Goal: Obtain resource: Obtain resource

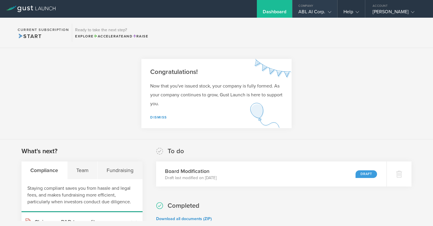
click at [320, 9] on div "ABL AI Corp." at bounding box center [315, 13] width 33 height 9
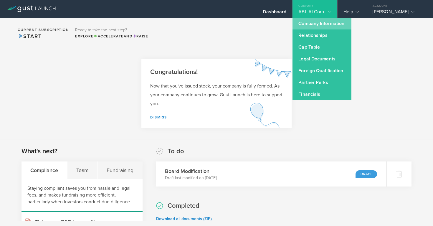
click at [309, 28] on link "Company Information" at bounding box center [322, 24] width 59 height 12
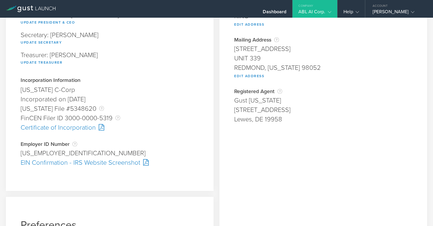
scroll to position [96, 0]
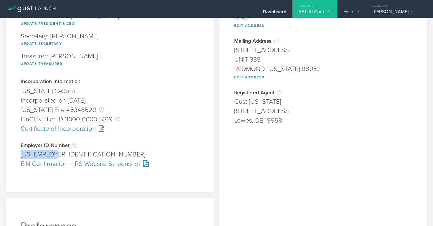
drag, startPoint x: 59, startPoint y: 156, endPoint x: 17, endPoint y: 154, distance: 42.5
click at [17, 154] on div "Company Information Responsible Party The name of the party responsible for fil…" at bounding box center [110, 60] width 208 height 264
copy div "[US_EMPLOYER_IDENTIFICATION_NUMBER]"
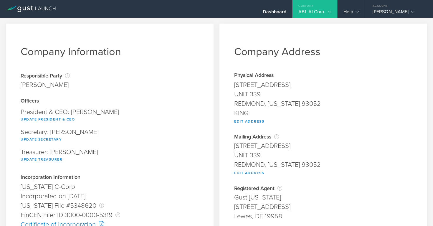
scroll to position [0, 0]
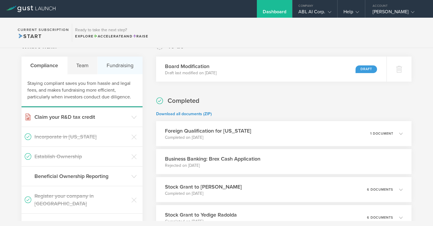
scroll to position [142, 0]
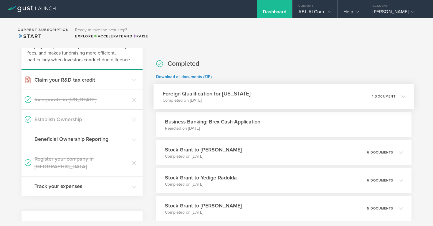
click at [194, 92] on h3 "Foreign Qualification for [US_STATE]" at bounding box center [207, 94] width 88 height 8
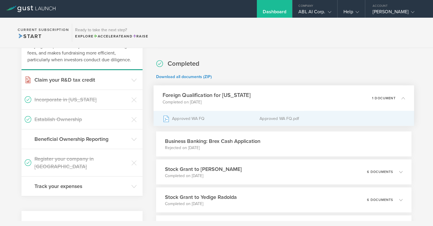
click at [198, 117] on div "Approved WA FQ" at bounding box center [211, 118] width 97 height 15
